Goal: Navigation & Orientation: Find specific page/section

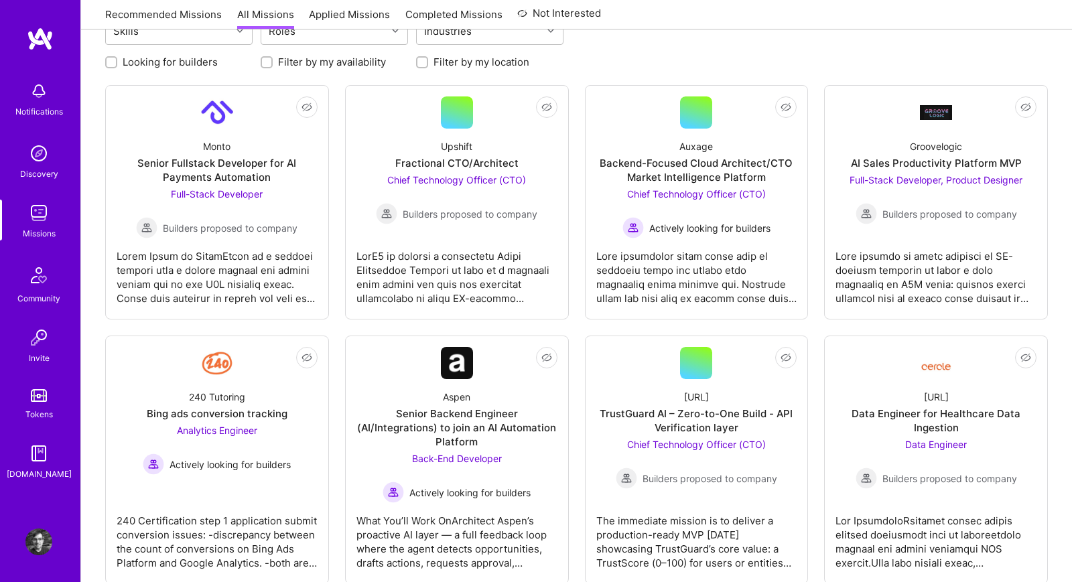
scroll to position [238, 0]
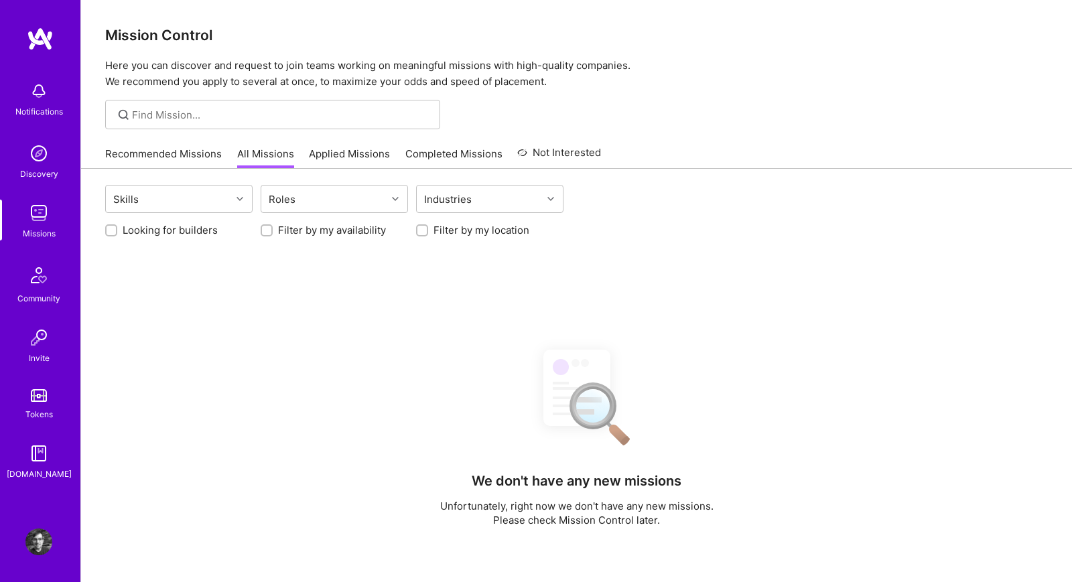
scroll to position [236, 0]
